Goal: Check status: Check status

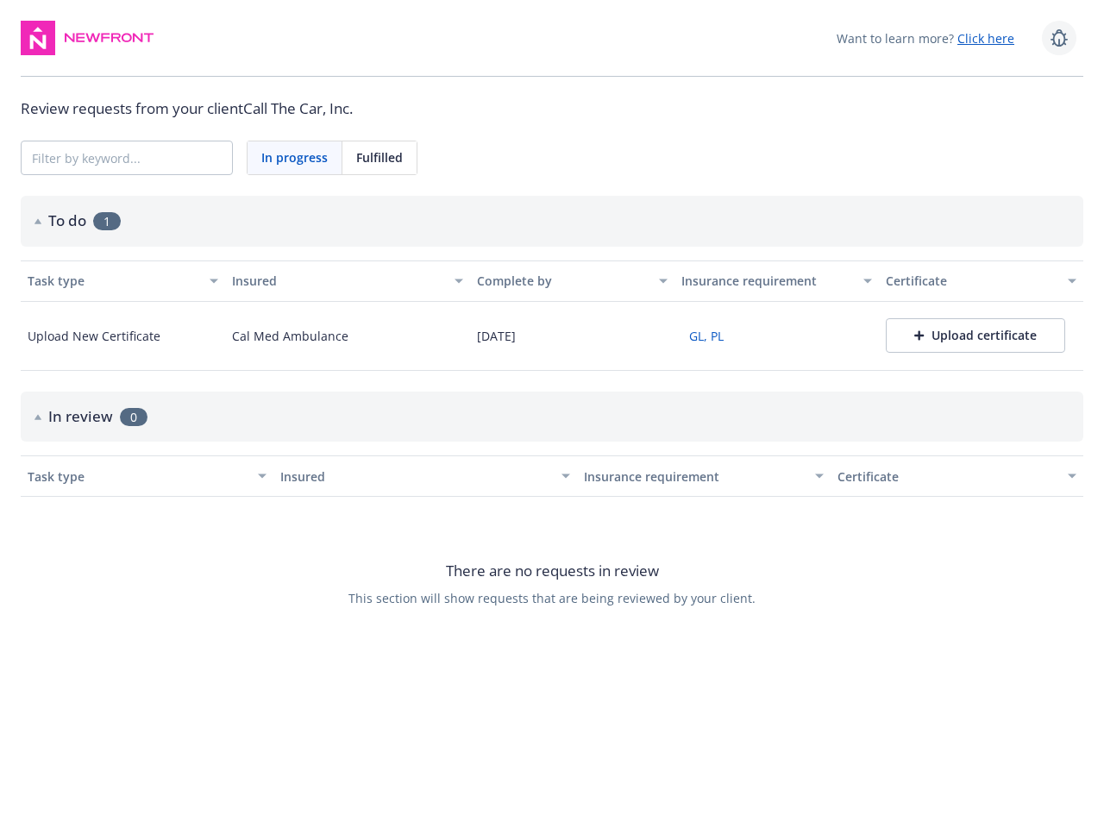
click at [1059, 38] on icon at bounding box center [1059, 38] width 21 height 21
click at [295, 158] on span "In progress" at bounding box center [294, 157] width 66 height 18
click at [379, 158] on span "Fulfilled" at bounding box center [379, 157] width 47 height 18
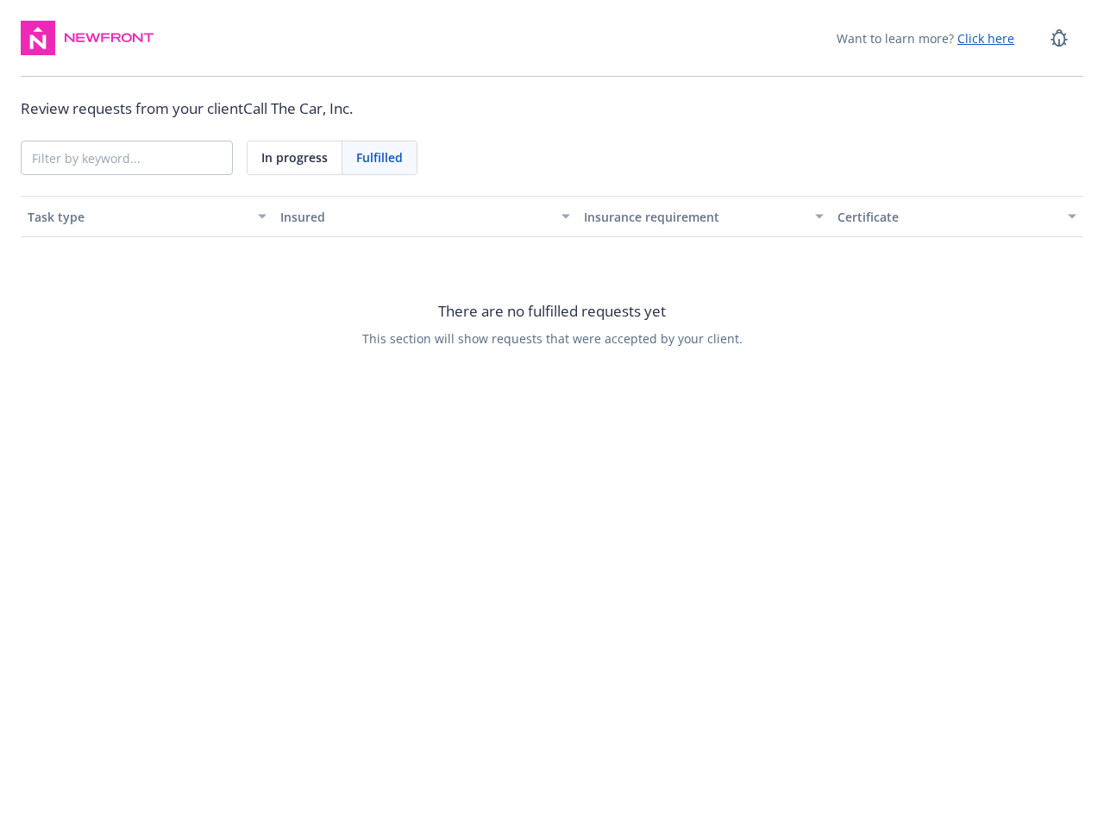
click at [552, 221] on div "Insured" at bounding box center [425, 217] width 290 height 18
click at [113, 280] on div "There are no fulfilled requests yet This section will show requests that were a…" at bounding box center [552, 323] width 1062 height 172
click at [338, 280] on div "There are no fulfilled requests yet This section will show requests that were a…" at bounding box center [552, 323] width 1062 height 172
click at [562, 280] on div "There are no fulfilled requests yet This section will show requests that were a…" at bounding box center [552, 323] width 1062 height 172
click at [767, 280] on div "There are no fulfilled requests yet This section will show requests that were a…" at bounding box center [552, 323] width 1062 height 172
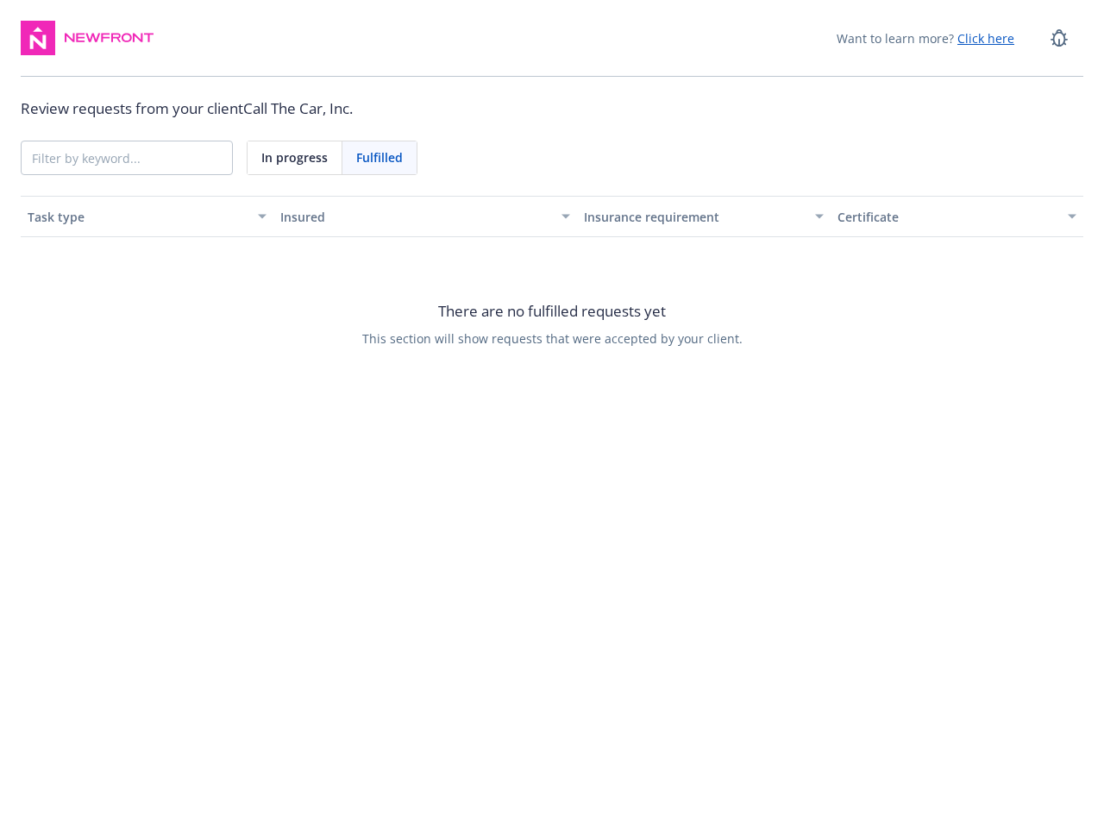
click at [971, 280] on div "There are no fulfilled requests yet This section will show requests that were a…" at bounding box center [552, 323] width 1062 height 172
click at [122, 336] on div "There are no fulfilled requests yet This section will show requests that were a…" at bounding box center [552, 323] width 1062 height 172
